Goal: Task Accomplishment & Management: Use online tool/utility

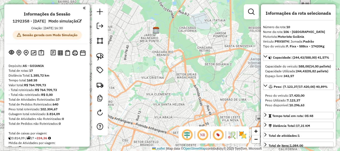
select select "**********"
click at [101, 25] on em at bounding box center [100, 26] width 6 height 6
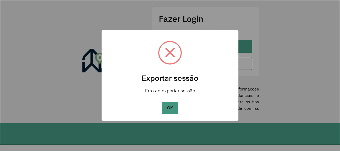
click at [169, 104] on button "OK" at bounding box center [170, 108] width 16 height 12
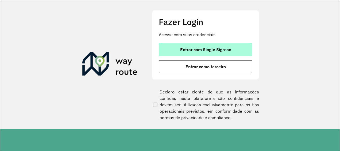
click at [206, 50] on span "Entrar com Single Sign-on" at bounding box center [205, 49] width 51 height 4
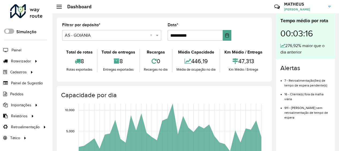
click at [13, 31] on span at bounding box center [9, 31] width 10 height 5
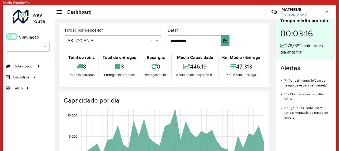
scroll to position [3, 2]
click at [33, 67] on span "Roteirizador" at bounding box center [24, 66] width 21 height 6
click at [71, 67] on span "Entregas" at bounding box center [70, 66] width 15 height 6
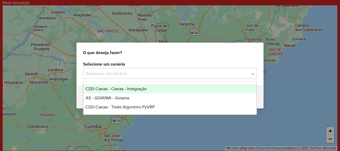
click at [129, 69] on div "Selecione um cenário" at bounding box center [170, 73] width 174 height 11
click at [106, 88] on span "CDD Caxias - Caxias - Integração" at bounding box center [116, 88] width 61 height 5
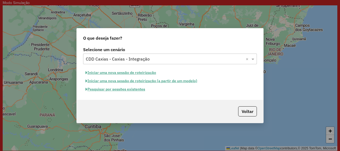
click at [105, 90] on button "Pesquisar por sessões existentes" at bounding box center [115, 89] width 64 height 8
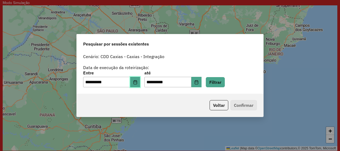
click at [136, 82] on button "Choose Date" at bounding box center [135, 82] width 10 height 11
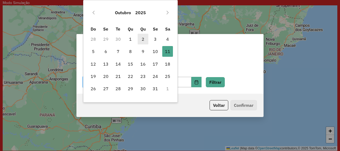
click at [142, 39] on span "2" at bounding box center [143, 39] width 11 height 11
type input "**********"
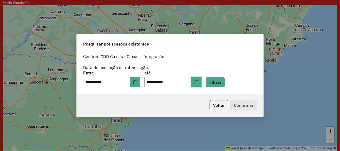
click at [199, 82] on icon "Choose Date" at bounding box center [197, 82] width 4 height 4
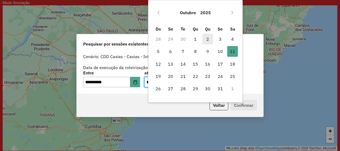
click at [208, 38] on span "2" at bounding box center [208, 39] width 11 height 11
type input "**********"
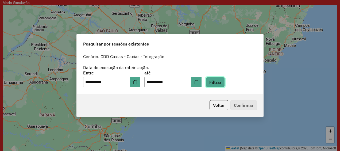
click at [222, 82] on button "Filtrar" at bounding box center [215, 82] width 19 height 10
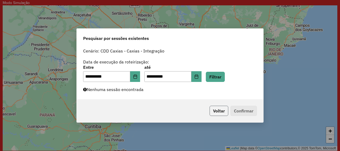
click at [219, 110] on button "Voltar" at bounding box center [219, 111] width 19 height 10
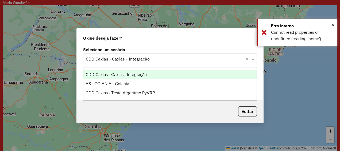
click at [230, 61] on input "text" at bounding box center [165, 59] width 158 height 6
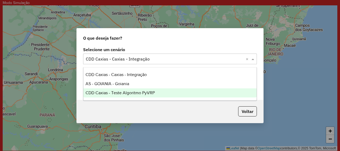
click at [152, 93] on span "CDD Caxias - Teste Algoritmo PyVRP" at bounding box center [120, 92] width 69 height 5
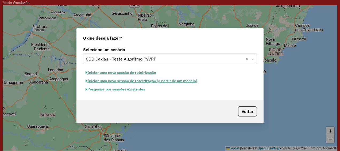
click at [116, 88] on button "Pesquisar por sessões existentes" at bounding box center [115, 89] width 64 height 8
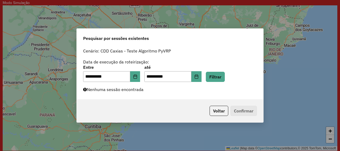
click at [228, 82] on div "**********" at bounding box center [170, 73] width 187 height 54
click at [225, 81] on button "Filtrar" at bounding box center [215, 77] width 19 height 10
click at [216, 112] on button "Voltar" at bounding box center [219, 111] width 19 height 10
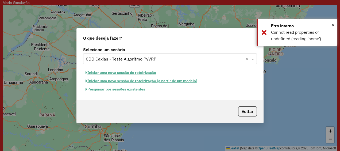
click at [137, 56] on input "text" at bounding box center [165, 59] width 158 height 6
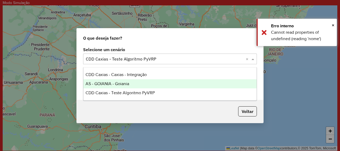
click at [119, 85] on span "AS - GOIANIA - Goiania" at bounding box center [108, 83] width 44 height 5
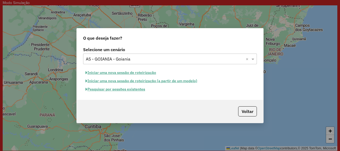
click at [129, 90] on button "Pesquisar por sessões existentes" at bounding box center [115, 89] width 64 height 8
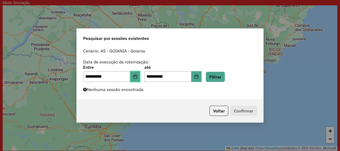
click at [138, 79] on button "Choose Date" at bounding box center [135, 76] width 10 height 11
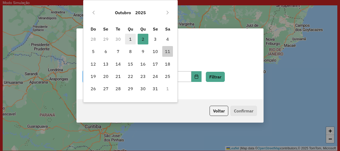
click at [129, 39] on span "1" at bounding box center [130, 39] width 11 height 11
type input "**********"
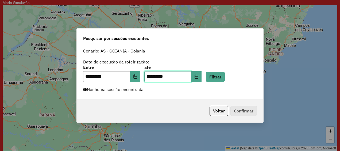
click at [156, 77] on input "**********" at bounding box center [168, 76] width 47 height 11
type input "**********"
click at [221, 79] on button "Filtrar" at bounding box center [215, 77] width 19 height 10
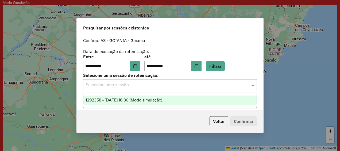
click at [186, 84] on input "text" at bounding box center [165, 85] width 158 height 6
click at [156, 101] on span "1292358 - 01/10/2025 16:30 (Modo simulação)" at bounding box center [124, 100] width 77 height 5
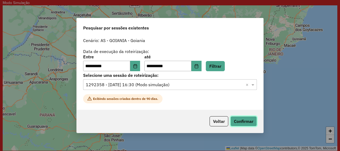
click at [244, 122] on button "Confirmar" at bounding box center [244, 121] width 26 height 10
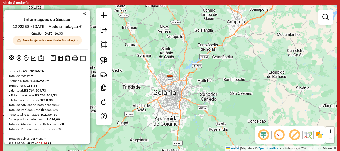
click at [217, 72] on div "Janela de atendimento Grade de atendimento Capacidade Transportadoras Veículos …" at bounding box center [170, 77] width 335 height 145
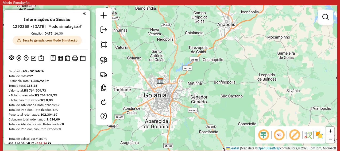
drag, startPoint x: 180, startPoint y: 79, endPoint x: 170, endPoint y: 82, distance: 10.0
click at [170, 82] on div "Janela de atendimento Grade de atendimento Capacidade Transportadoras Veículos …" at bounding box center [170, 77] width 335 height 145
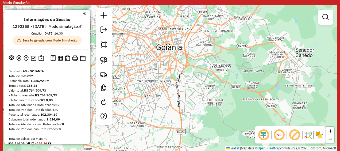
drag, startPoint x: 170, startPoint y: 82, endPoint x: 179, endPoint y: -11, distance: 93.8
click at [179, 0] on html "Modo Simulação Aguarde... Pop-up bloqueado! Seu navegador bloqueou automáticame…" at bounding box center [170, 75] width 340 height 151
click at [194, 81] on div "Janela de atendimento Grade de atendimento Capacidade Transportadoras Veículos …" at bounding box center [170, 77] width 335 height 145
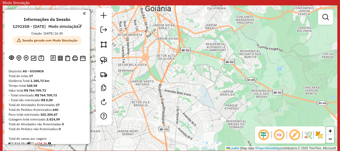
click at [201, 73] on div "Janela de atendimento Grade de atendimento Capacidade Transportadoras Veículos …" at bounding box center [170, 77] width 335 height 145
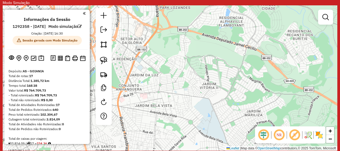
click at [201, 73] on div "Janela de atendimento Grade de atendimento Capacidade Transportadoras Veículos …" at bounding box center [170, 77] width 335 height 145
click at [332, 141] on span "−" at bounding box center [330, 138] width 3 height 7
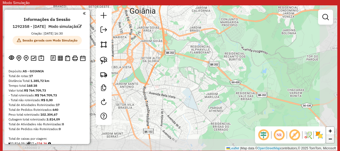
click at [332, 141] on span "−" at bounding box center [330, 138] width 3 height 7
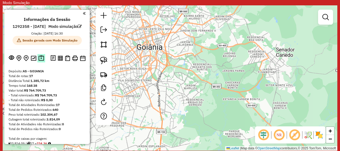
click at [41, 61] on img at bounding box center [42, 58] width 6 height 6
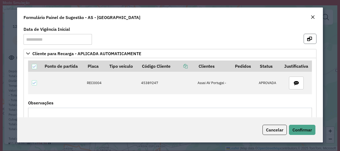
click at [309, 39] on icon "button" at bounding box center [310, 39] width 5 height 4
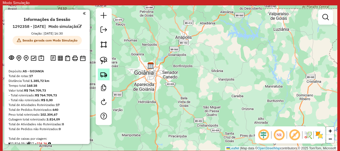
click at [104, 73] on img at bounding box center [103, 74] width 7 height 7
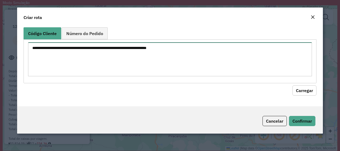
click at [126, 49] on textarea at bounding box center [170, 59] width 284 height 34
paste textarea "********"
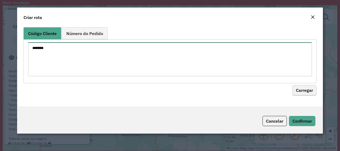
type textarea "********"
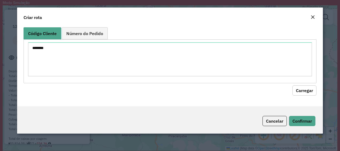
click at [300, 87] on button "Carregar" at bounding box center [305, 90] width 24 height 10
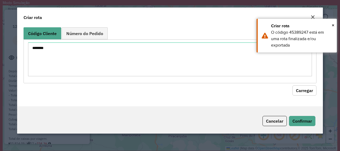
click at [300, 87] on button "Carregar" at bounding box center [305, 90] width 24 height 10
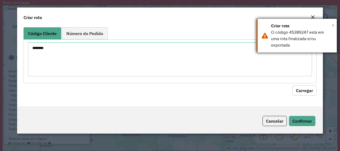
click at [333, 25] on span "×" at bounding box center [333, 25] width 3 height 6
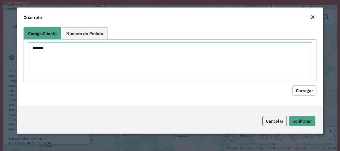
click at [313, 15] on div "Close" at bounding box center [313, 17] width 4 height 6
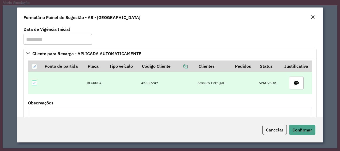
click at [146, 83] on td "45389247" at bounding box center [167, 83] width 56 height 22
copy td "45389247"
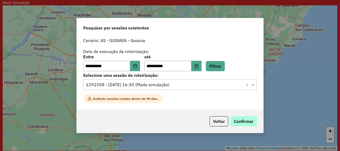
click at [242, 122] on button "Confirmar" at bounding box center [244, 121] width 26 height 10
click at [221, 122] on button "Voltar" at bounding box center [219, 121] width 19 height 10
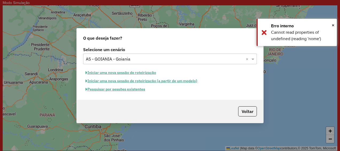
click at [125, 87] on button "Pesquisar por sessões existentes" at bounding box center [115, 89] width 64 height 8
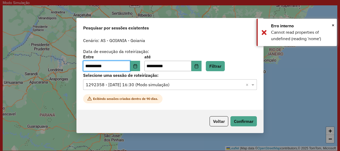
click at [173, 85] on input "text" at bounding box center [165, 85] width 158 height 6
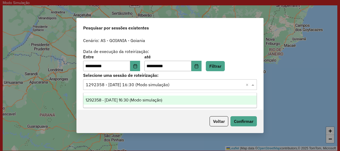
click at [173, 85] on input "text" at bounding box center [165, 85] width 158 height 6
click at [168, 96] on div "1292358 - 01/10/2025 16:30 (Modo simulação)" at bounding box center [169, 100] width 173 height 9
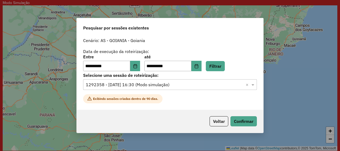
click at [177, 87] on input "text" at bounding box center [165, 85] width 158 height 6
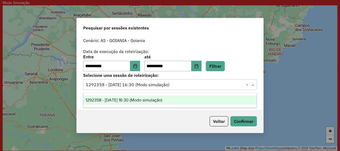
click at [162, 98] on span "1292358 - 01/10/2025 16:30 (Modo simulação)" at bounding box center [124, 100] width 77 height 5
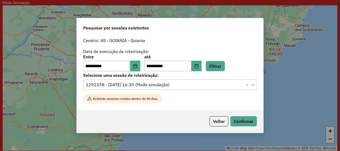
click at [137, 68] on icon "Choose Date" at bounding box center [135, 66] width 3 height 4
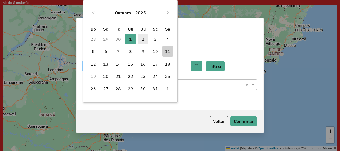
click at [146, 38] on span "2" at bounding box center [143, 39] width 11 height 11
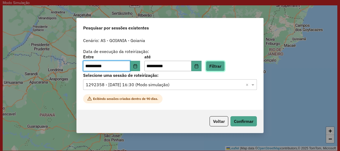
click at [225, 65] on button "Filtrar" at bounding box center [215, 66] width 19 height 10
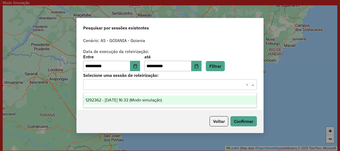
click at [183, 84] on input "text" at bounding box center [165, 85] width 158 height 6
click at [161, 100] on span "1292362 - 02/10/2025 16:33 (Modo simulação)" at bounding box center [124, 100] width 77 height 5
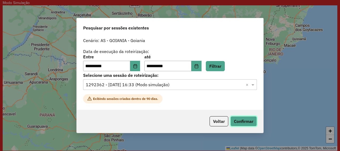
click at [242, 119] on button "Confirmar" at bounding box center [244, 121] width 26 height 10
click at [199, 67] on icon "Choose Date" at bounding box center [197, 66] width 4 height 4
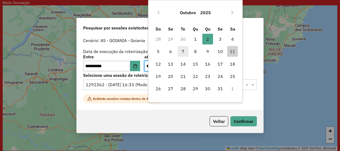
click at [185, 52] on span "7" at bounding box center [183, 51] width 11 height 11
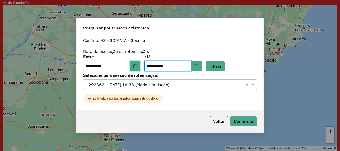
click at [138, 64] on icon "Choose Date" at bounding box center [135, 66] width 4 height 4
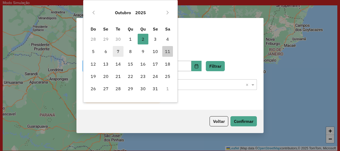
click at [121, 51] on span "7" at bounding box center [118, 51] width 11 height 11
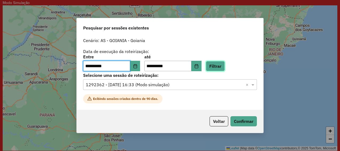
click at [221, 70] on button "Filtrar" at bounding box center [215, 66] width 19 height 10
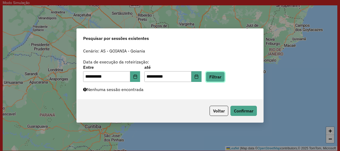
click at [225, 80] on button "Filtrar" at bounding box center [215, 77] width 19 height 10
click at [90, 76] on input "**********" at bounding box center [106, 76] width 47 height 11
type input "**********"
click at [155, 76] on input "**********" at bounding box center [168, 76] width 47 height 11
type input "**********"
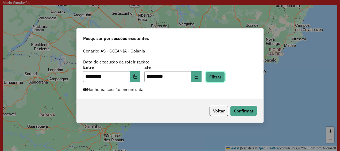
click at [219, 76] on button "Filtrar" at bounding box center [215, 77] width 19 height 10
click at [136, 78] on button "Choose Date" at bounding box center [135, 76] width 10 height 11
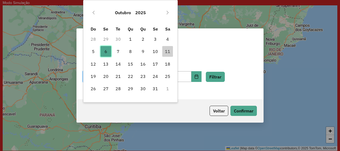
click at [103, 52] on span "6" at bounding box center [106, 51] width 11 height 11
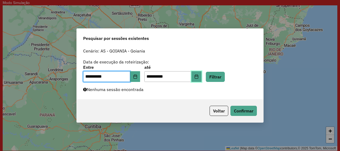
click at [199, 78] on icon "Choose Date" at bounding box center [197, 76] width 4 height 4
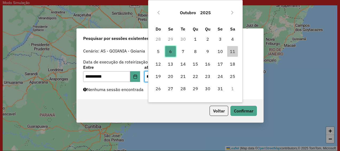
click at [171, 53] on span "6" at bounding box center [170, 51] width 11 height 11
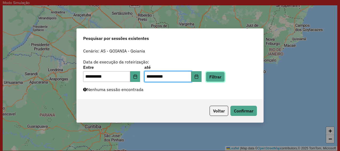
click at [220, 77] on button "Filtrar" at bounding box center [215, 77] width 19 height 10
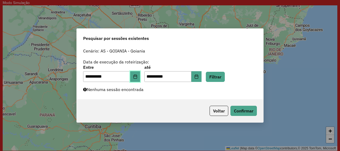
click at [138, 77] on icon "Choose Date" at bounding box center [135, 76] width 4 height 4
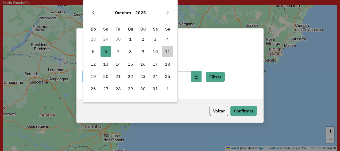
click at [94, 11] on icon "Previous Month" at bounding box center [94, 13] width 2 height 4
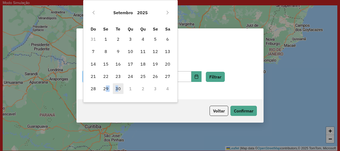
drag, startPoint x: 107, startPoint y: 88, endPoint x: 117, endPoint y: 89, distance: 10.2
click at [117, 89] on tr "28 29 30 1 2 3 4" at bounding box center [130, 88] width 87 height 12
click at [119, 89] on span "30" at bounding box center [118, 88] width 11 height 11
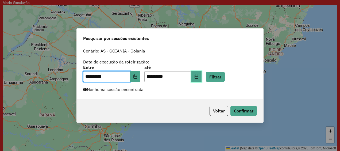
click at [200, 72] on button "Choose Date" at bounding box center [197, 76] width 10 height 11
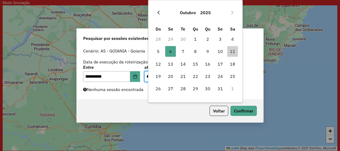
click at [157, 10] on button "Previous Month" at bounding box center [158, 12] width 9 height 9
click at [184, 87] on span "30" at bounding box center [183, 88] width 11 height 11
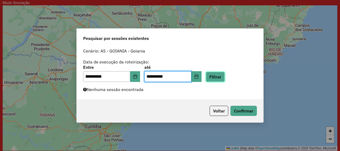
click at [222, 78] on button "Filtrar" at bounding box center [215, 77] width 19 height 10
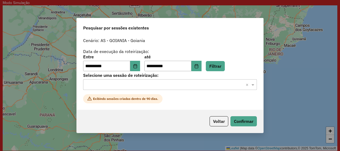
click at [182, 86] on input "text" at bounding box center [165, 85] width 158 height 6
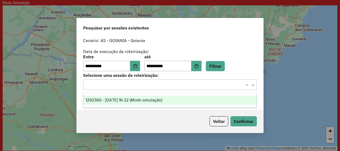
click at [162, 102] on span "1292360 - 30/09/2025 16:32 (Modo simulação)" at bounding box center [124, 100] width 77 height 5
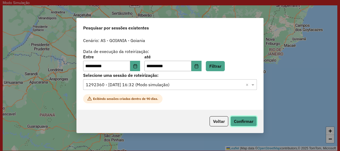
click at [241, 122] on button "Confirmar" at bounding box center [244, 121] width 26 height 10
click at [246, 125] on button "Confirmar" at bounding box center [244, 121] width 26 height 10
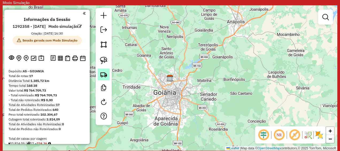
click at [107, 75] on img at bounding box center [103, 74] width 7 height 7
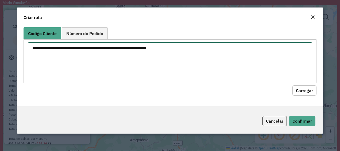
click at [87, 52] on textarea at bounding box center [170, 59] width 284 height 34
paste textarea "********"
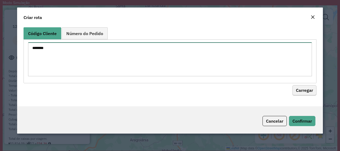
type textarea "********"
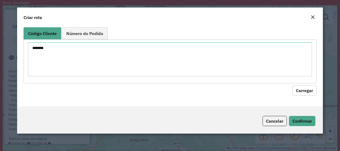
click at [303, 94] on button "Carregar" at bounding box center [305, 90] width 24 height 10
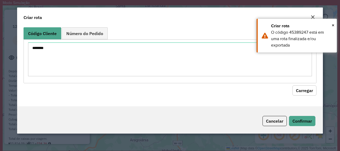
click at [305, 93] on button "Carregar" at bounding box center [305, 90] width 24 height 10
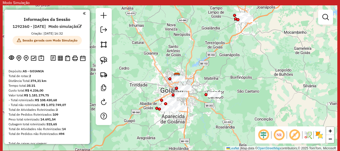
drag, startPoint x: 239, startPoint y: 50, endPoint x: 246, endPoint y: 48, distance: 7.3
click at [246, 48] on div "Janela de atendimento Grade de atendimento Capacidade Transportadoras Veículos …" at bounding box center [170, 77] width 335 height 145
click at [40, 61] on img at bounding box center [42, 58] width 6 height 6
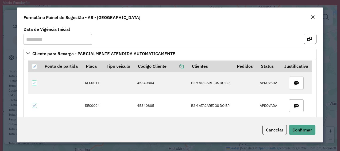
click at [308, 37] on icon "button" at bounding box center [310, 39] width 5 height 4
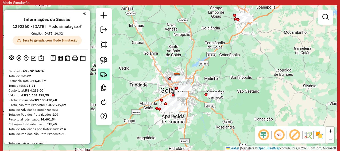
click at [106, 76] on img at bounding box center [103, 74] width 7 height 7
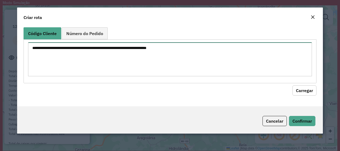
click at [157, 65] on textarea at bounding box center [170, 59] width 284 height 34
paste textarea "********"
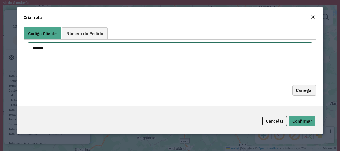
type textarea "********"
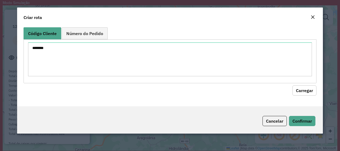
click at [304, 92] on button "Carregar" at bounding box center [305, 90] width 24 height 10
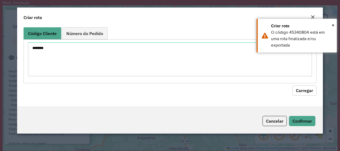
click at [309, 90] on button "Carregar" at bounding box center [305, 90] width 24 height 10
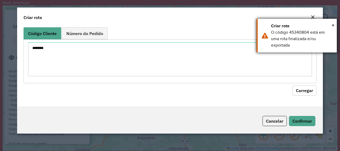
click at [335, 26] on div "× Criar rota O código 45340804 está em uma rota finalizada e/ou exportada" at bounding box center [297, 36] width 80 height 34
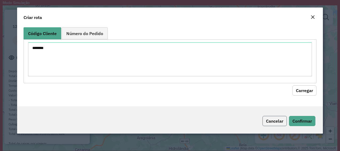
click at [279, 123] on button "Cancelar" at bounding box center [275, 121] width 24 height 10
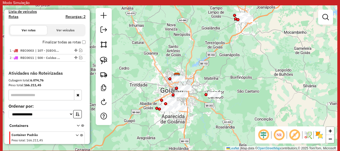
scroll to position [184, 0]
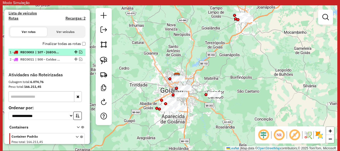
click at [79, 54] on em at bounding box center [80, 51] width 3 height 3
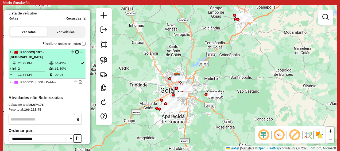
click at [80, 54] on em at bounding box center [81, 51] width 3 height 3
select select "**********"
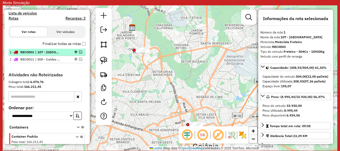
click at [79, 54] on em at bounding box center [80, 51] width 3 height 3
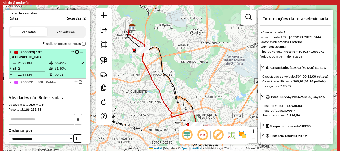
click at [82, 59] on div "1 - REC0003 | 107 - Goiânia" at bounding box center [47, 55] width 75 height 10
drag, startPoint x: 82, startPoint y: 59, endPoint x: 80, endPoint y: 56, distance: 3.0
drag, startPoint x: 80, startPoint y: 56, endPoint x: 78, endPoint y: 59, distance: 3.5
drag, startPoint x: 78, startPoint y: 59, endPoint x: 75, endPoint y: 68, distance: 9.3
click at [75, 68] on td "61,30%" at bounding box center [68, 68] width 26 height 5
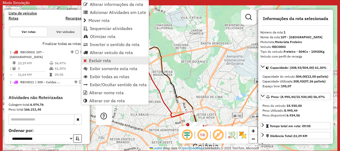
click at [93, 57] on link "Excluir rota" at bounding box center [115, 60] width 67 height 8
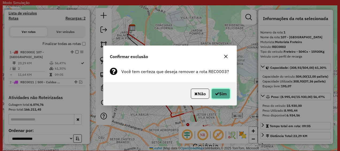
click at [218, 94] on icon "button" at bounding box center [217, 94] width 4 height 4
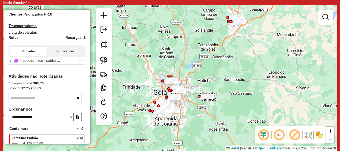
scroll to position [159, 0]
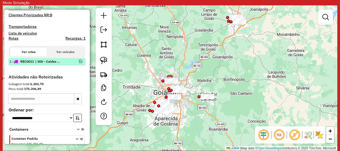
click at [77, 63] on div at bounding box center [75, 61] width 16 height 3
select select "**********"
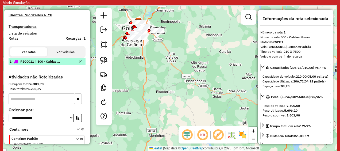
click at [77, 63] on div at bounding box center [75, 61] width 16 height 3
click at [79, 63] on em at bounding box center [80, 61] width 3 height 3
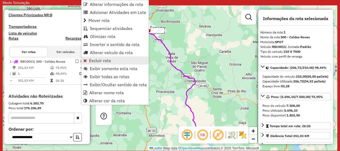
click at [99, 61] on span "Excluir rota" at bounding box center [100, 60] width 22 height 4
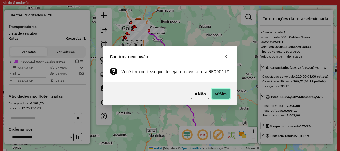
click at [220, 97] on button "Sim" at bounding box center [221, 94] width 19 height 10
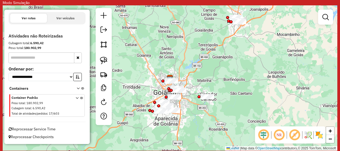
scroll to position [119, 0]
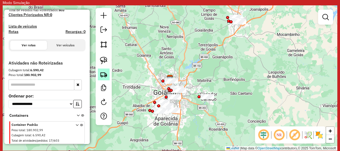
click at [101, 70] on link at bounding box center [104, 75] width 12 height 12
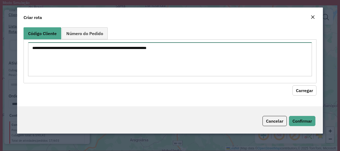
click at [131, 50] on textarea at bounding box center [170, 59] width 284 height 34
click at [100, 45] on textarea at bounding box center [170, 59] width 284 height 34
paste textarea "********"
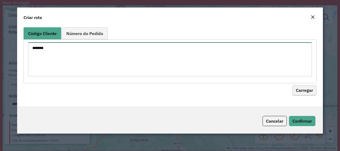
type textarea "********"
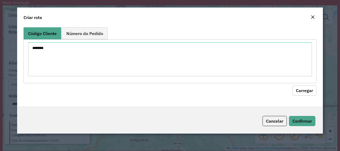
click at [304, 86] on button "Carregar" at bounding box center [305, 90] width 24 height 10
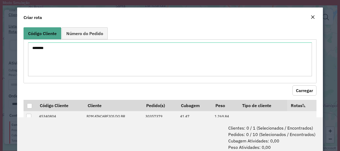
scroll to position [20, 0]
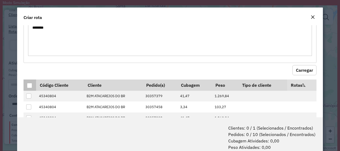
click at [29, 88] on div at bounding box center [29, 85] width 5 height 5
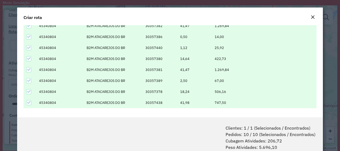
scroll to position [26, 0]
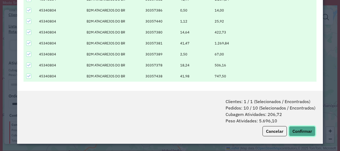
click at [299, 133] on button "Confirmar" at bounding box center [302, 131] width 26 height 10
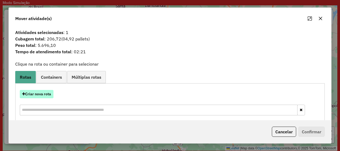
click at [46, 92] on button "Criar nova rota" at bounding box center [37, 94] width 34 height 8
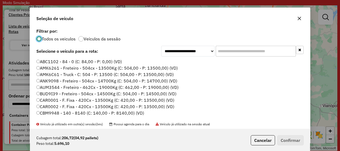
scroll to position [3, 2]
click at [246, 54] on input "text" at bounding box center [256, 51] width 80 height 11
paste input "*******"
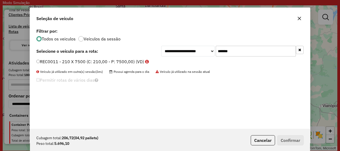
type input "*******"
click at [37, 57] on div "**********" at bounding box center [170, 78] width 280 height 102
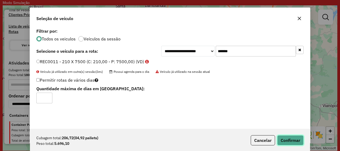
click at [284, 136] on button "Confirmar" at bounding box center [291, 140] width 26 height 10
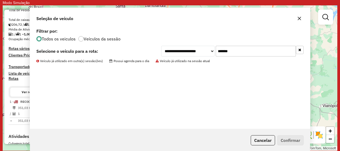
scroll to position [159, 0]
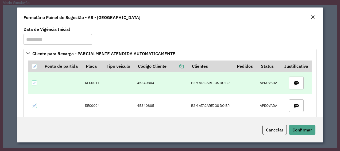
click at [146, 81] on td "45340804" at bounding box center [161, 83] width 54 height 22
copy td "45340804"
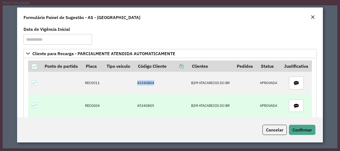
click at [140, 105] on td "45340805" at bounding box center [161, 105] width 54 height 22
copy td "45340805"
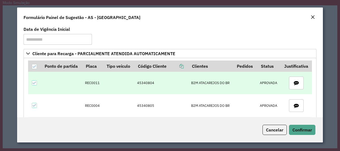
click at [145, 82] on td "45340804" at bounding box center [161, 83] width 54 height 22
copy td "45340804"
click at [95, 82] on td "REC0011" at bounding box center [92, 83] width 21 height 22
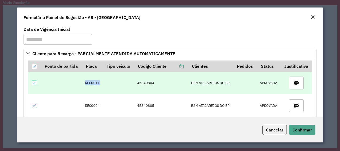
copy td "REC0011"
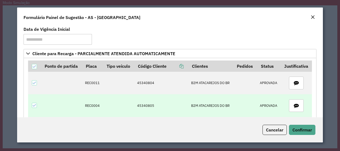
click at [140, 103] on td "45340805" at bounding box center [161, 105] width 54 height 22
copy td "45340805"
click at [142, 104] on td "45340805" at bounding box center [161, 105] width 54 height 22
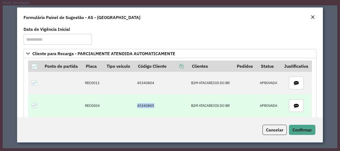
copy td "45340805"
click at [89, 106] on td "REC0004" at bounding box center [92, 105] width 21 height 22
copy td "REC0004"
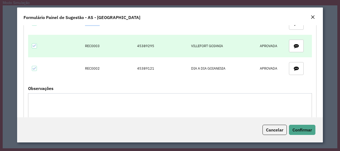
scroll to position [86, 0]
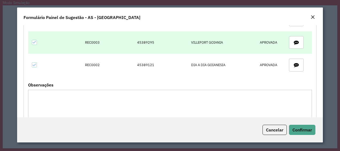
click at [143, 41] on td "45389295" at bounding box center [161, 42] width 54 height 22
copy td "45389295"
click at [90, 39] on td "REC0003" at bounding box center [92, 42] width 21 height 22
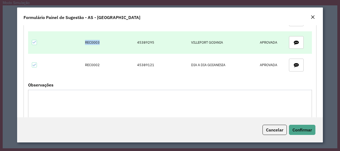
copy td "REC0003"
click at [152, 41] on td "45389295" at bounding box center [161, 42] width 54 height 22
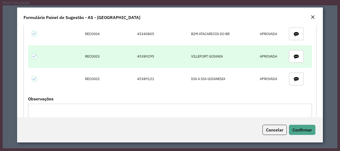
scroll to position [72, 0]
click at [140, 56] on td "45389295" at bounding box center [161, 56] width 54 height 22
copy td "45389295"
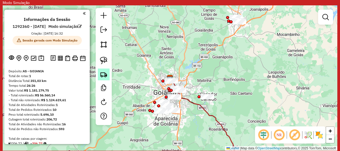
click at [105, 77] on img at bounding box center [103, 74] width 7 height 7
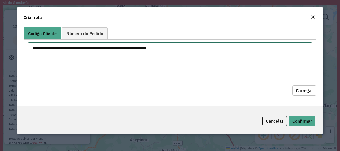
click at [86, 56] on textarea at bounding box center [170, 59] width 284 height 34
paste textarea "********"
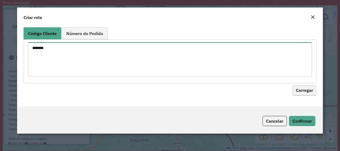
type textarea "********"
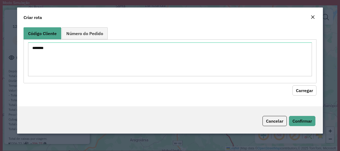
click at [298, 86] on button "Carregar" at bounding box center [305, 90] width 24 height 10
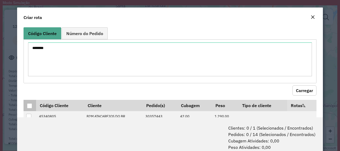
click at [27, 104] on div at bounding box center [29, 105] width 5 height 5
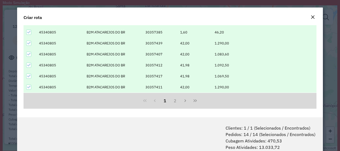
scroll to position [26, 0]
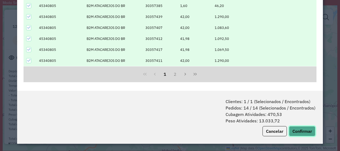
click at [304, 132] on button "Confirmar" at bounding box center [302, 131] width 26 height 10
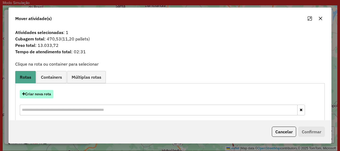
click at [40, 93] on button "Criar nova rota" at bounding box center [37, 94] width 34 height 8
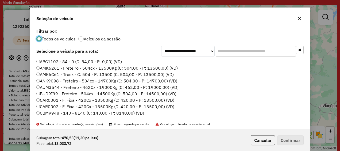
scroll to position [3, 2]
click at [233, 43] on div "**********" at bounding box center [170, 78] width 280 height 102
click at [233, 47] on input "text" at bounding box center [256, 51] width 80 height 11
paste input "*******"
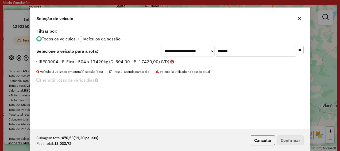
type input "*******"
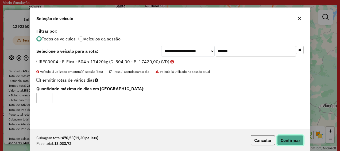
click at [294, 140] on button "Confirmar" at bounding box center [291, 140] width 26 height 10
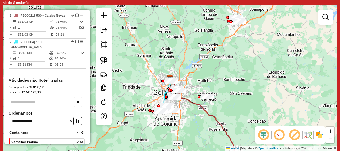
scroll to position [216, 0]
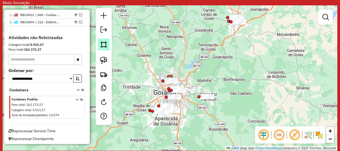
click at [105, 44] on img at bounding box center [103, 44] width 7 height 7
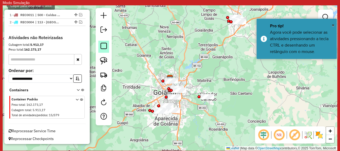
click at [105, 44] on em at bounding box center [104, 46] width 6 height 6
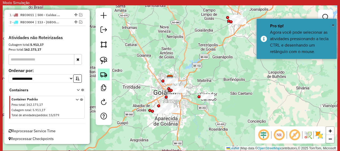
click at [105, 75] on img at bounding box center [103, 74] width 7 height 7
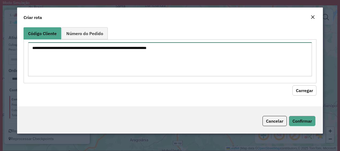
click at [131, 49] on textarea at bounding box center [170, 59] width 284 height 34
paste textarea "********"
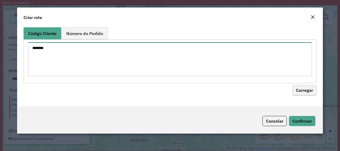
type textarea "********"
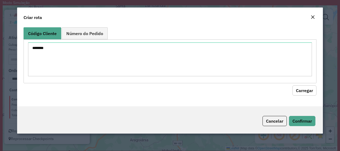
click at [301, 93] on button "Carregar" at bounding box center [305, 90] width 24 height 10
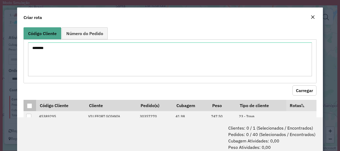
click at [28, 104] on div at bounding box center [29, 105] width 5 height 5
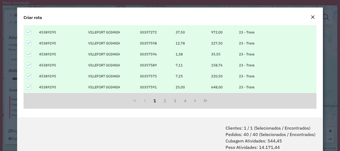
scroll to position [26, 0]
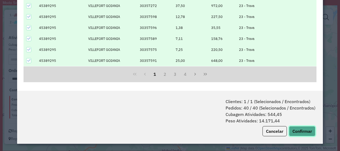
click at [299, 129] on button "Confirmar" at bounding box center [302, 131] width 26 height 10
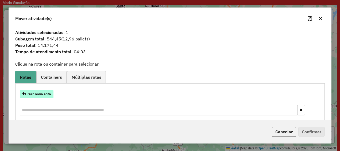
click at [45, 92] on button "Criar nova rota" at bounding box center [37, 94] width 34 height 8
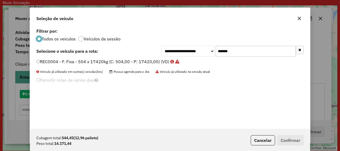
scroll to position [3, 2]
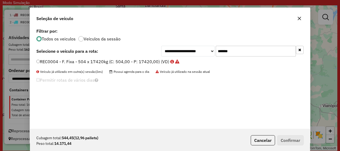
click at [237, 56] on input "*******" at bounding box center [256, 51] width 80 height 11
click at [242, 51] on input "*******" at bounding box center [256, 51] width 80 height 11
paste input "text"
type input "*******"
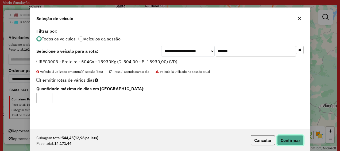
click at [286, 140] on button "Confirmar" at bounding box center [291, 140] width 26 height 10
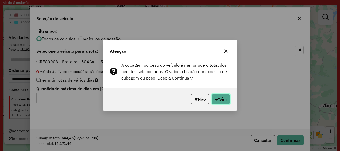
click at [225, 98] on button "Sim" at bounding box center [221, 99] width 19 height 10
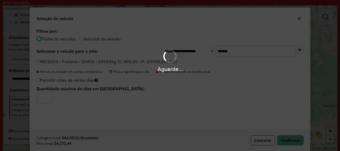
click at [225, 98] on div "Aguarde..." at bounding box center [170, 75] width 340 height 151
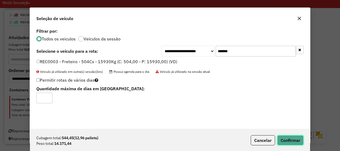
click at [294, 137] on button "Confirmar" at bounding box center [291, 140] width 26 height 10
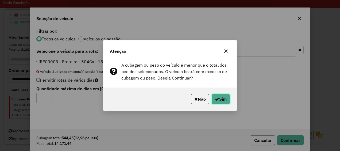
click at [228, 97] on button "Sim" at bounding box center [221, 99] width 19 height 10
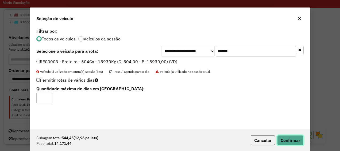
click at [286, 138] on button "Confirmar" at bounding box center [291, 140] width 26 height 10
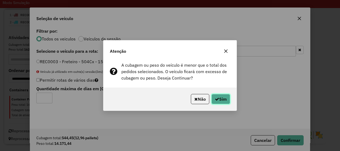
click at [221, 98] on button "Sim" at bounding box center [221, 99] width 19 height 10
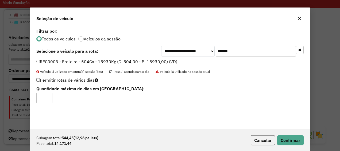
click at [301, 20] on icon "button" at bounding box center [300, 18] width 4 height 4
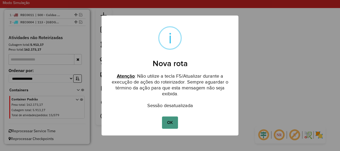
click at [170, 125] on button "OK" at bounding box center [170, 122] width 16 height 12
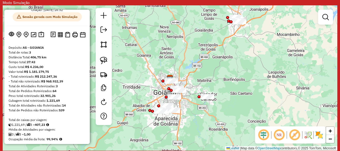
scroll to position [24, 0]
